Goal: Information Seeking & Learning: Learn about a topic

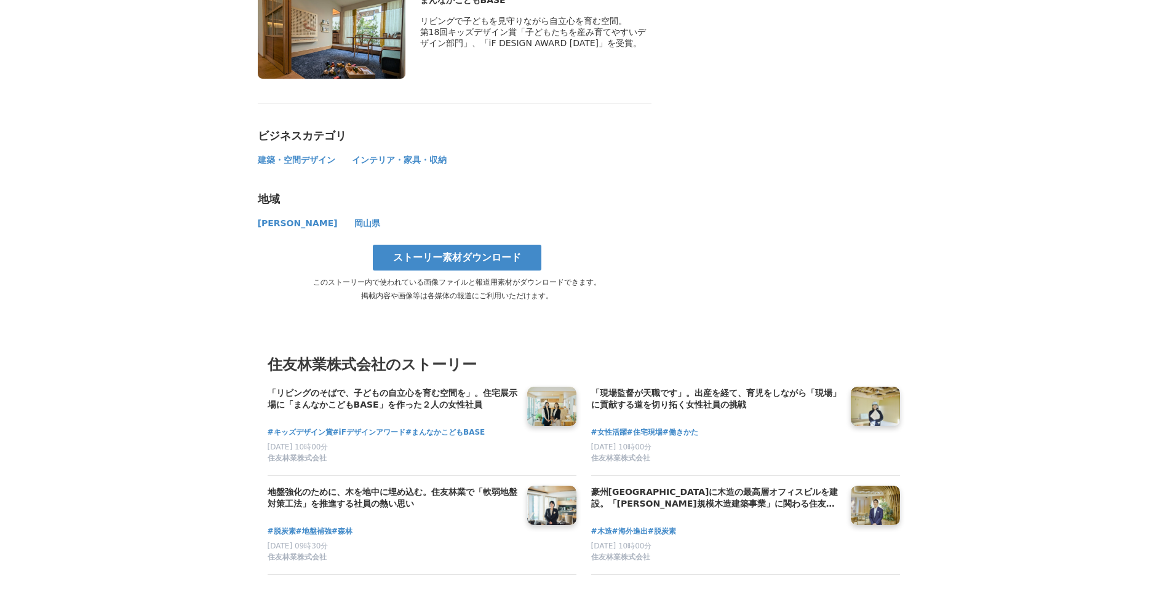
scroll to position [6540, 0]
click at [608, 387] on h4 "「現場監督が天職です」。出産を経て、育児をしながら「現場」に貢献する道を切り拓く女性社員の挑戦" at bounding box center [716, 399] width 250 height 25
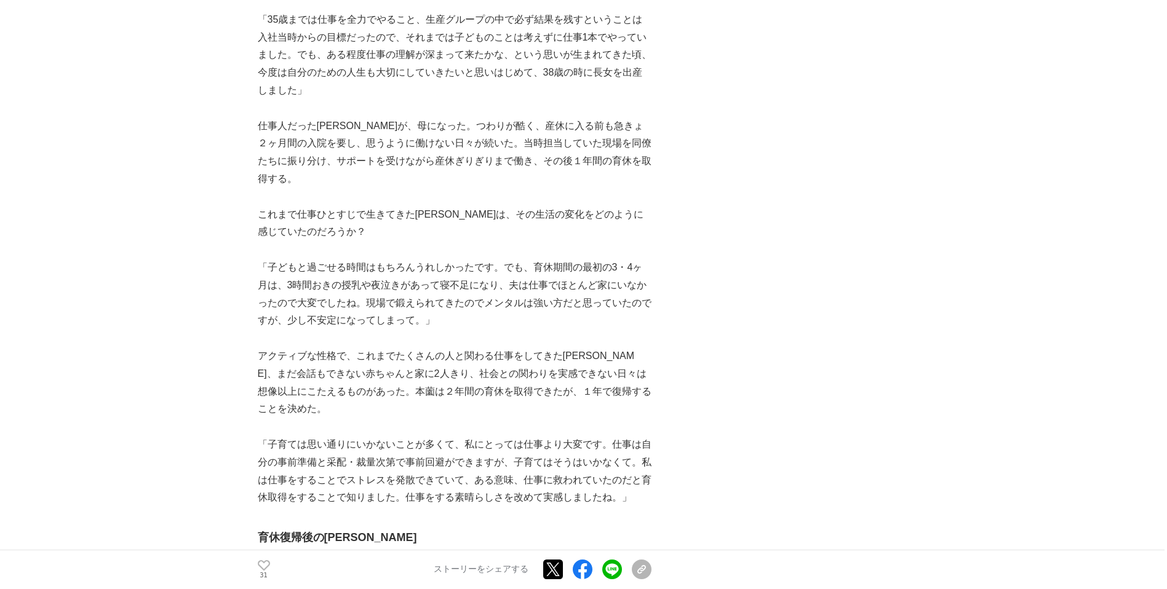
scroll to position [3500, 0]
